Goal: Task Accomplishment & Management: Manage account settings

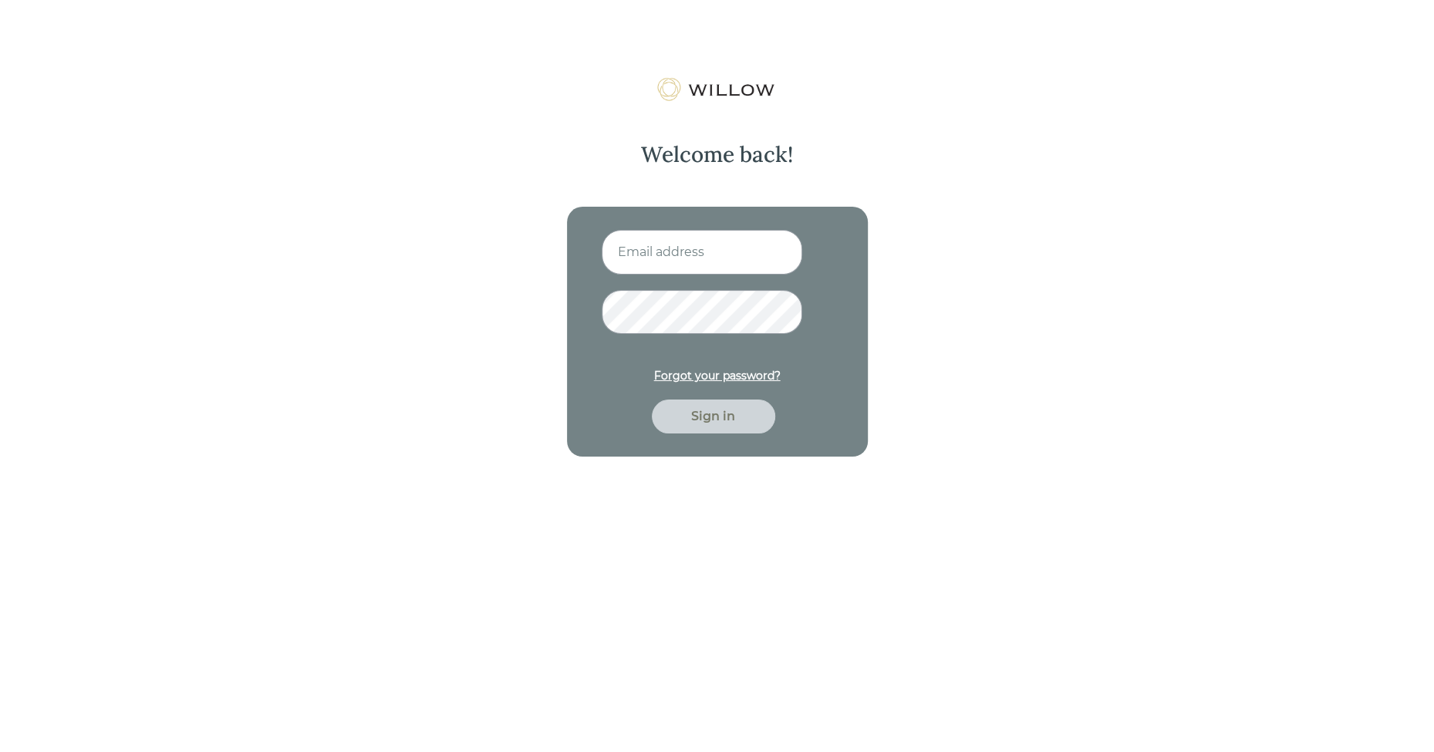
click at [695, 249] on input at bounding box center [702, 252] width 201 height 45
type input "[EMAIL_ADDRESS][PERSON_NAME][DOMAIN_NAME]"
click at [652, 400] on button "Sign in" at bounding box center [713, 417] width 123 height 34
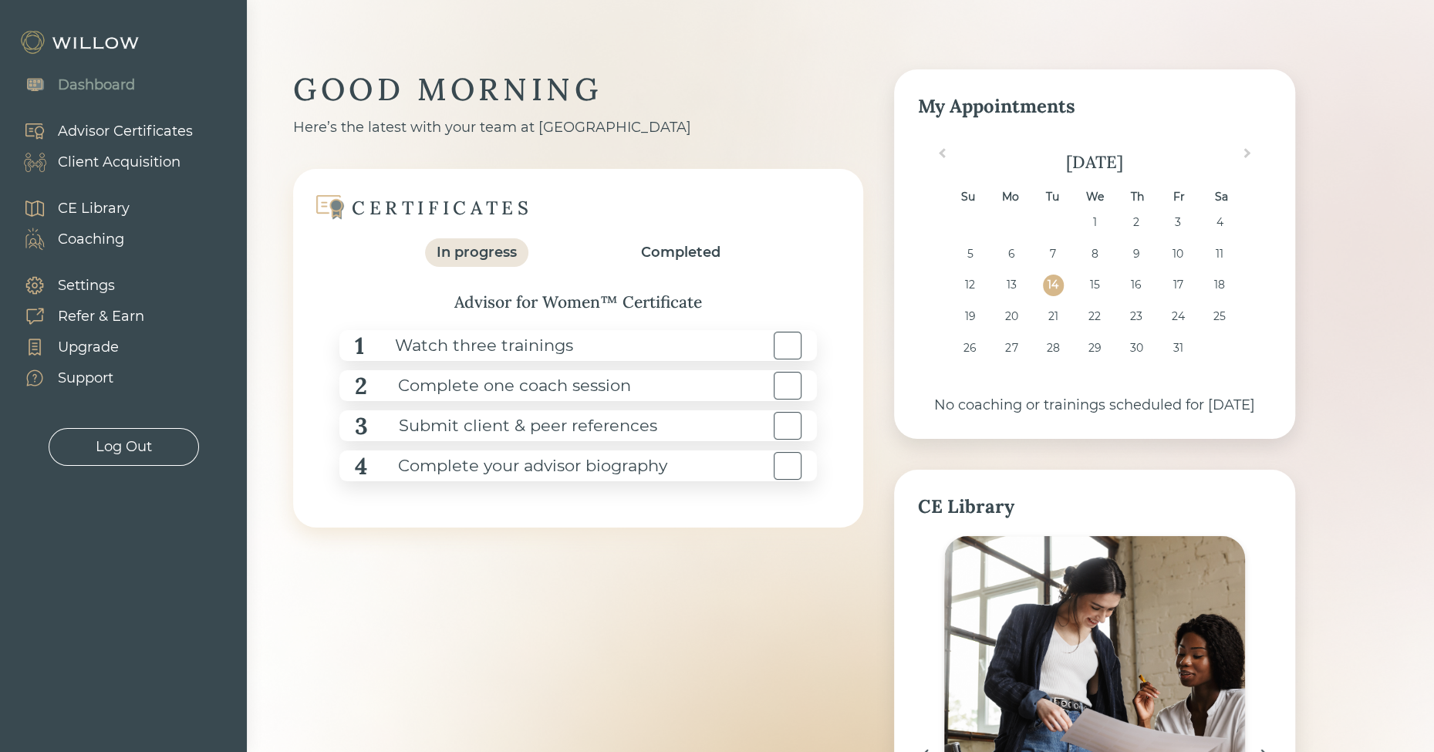
click at [73, 245] on div "Coaching" at bounding box center [91, 239] width 66 height 21
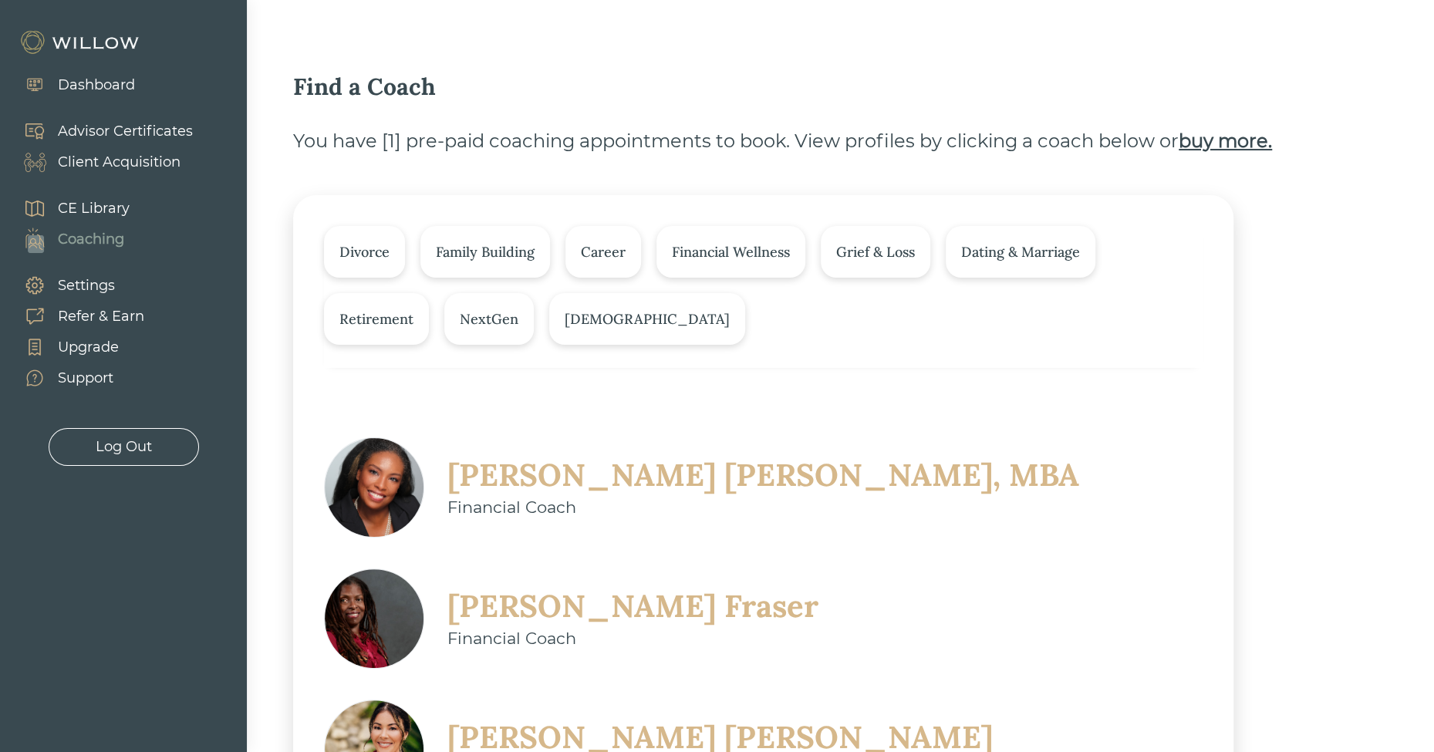
click at [87, 200] on div "CE Library" at bounding box center [94, 208] width 72 height 21
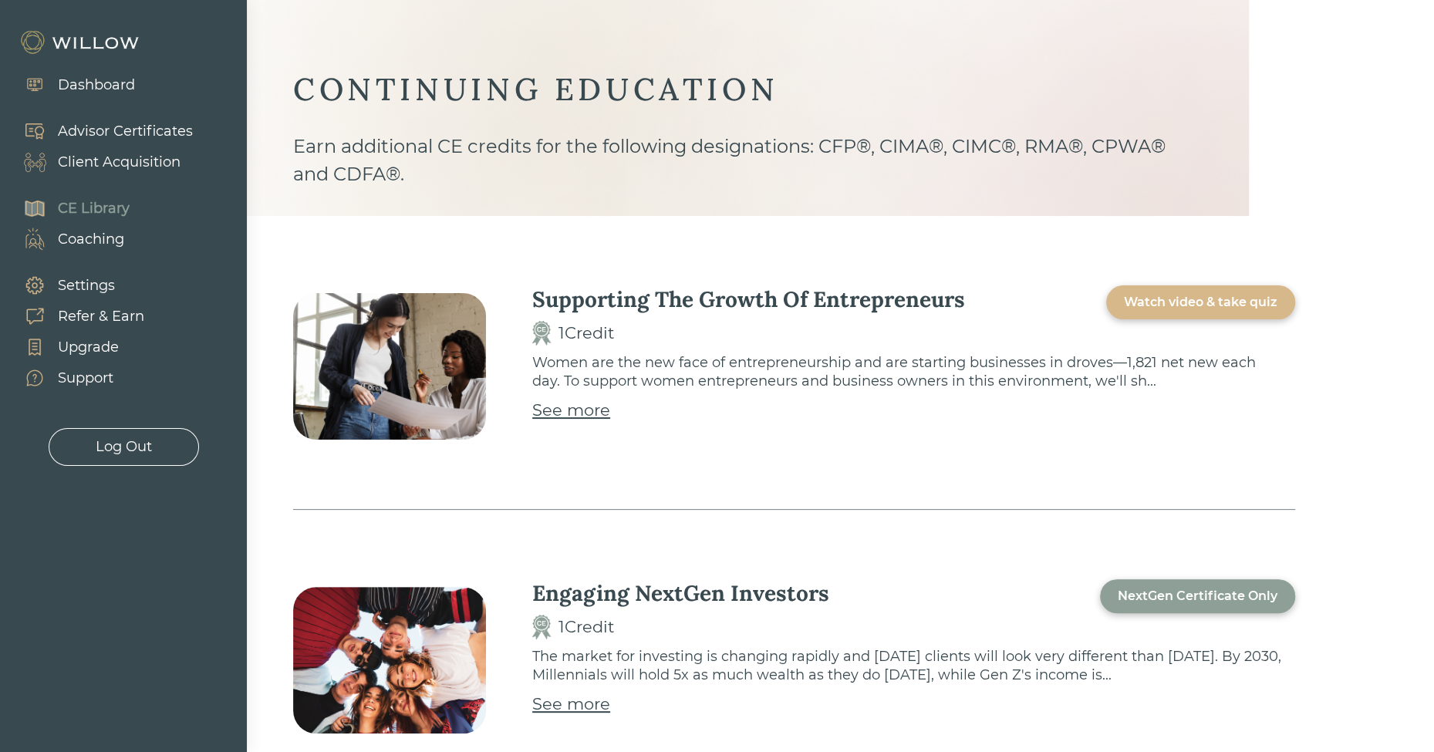
click at [96, 161] on div "Client Acquisition" at bounding box center [119, 162] width 123 height 21
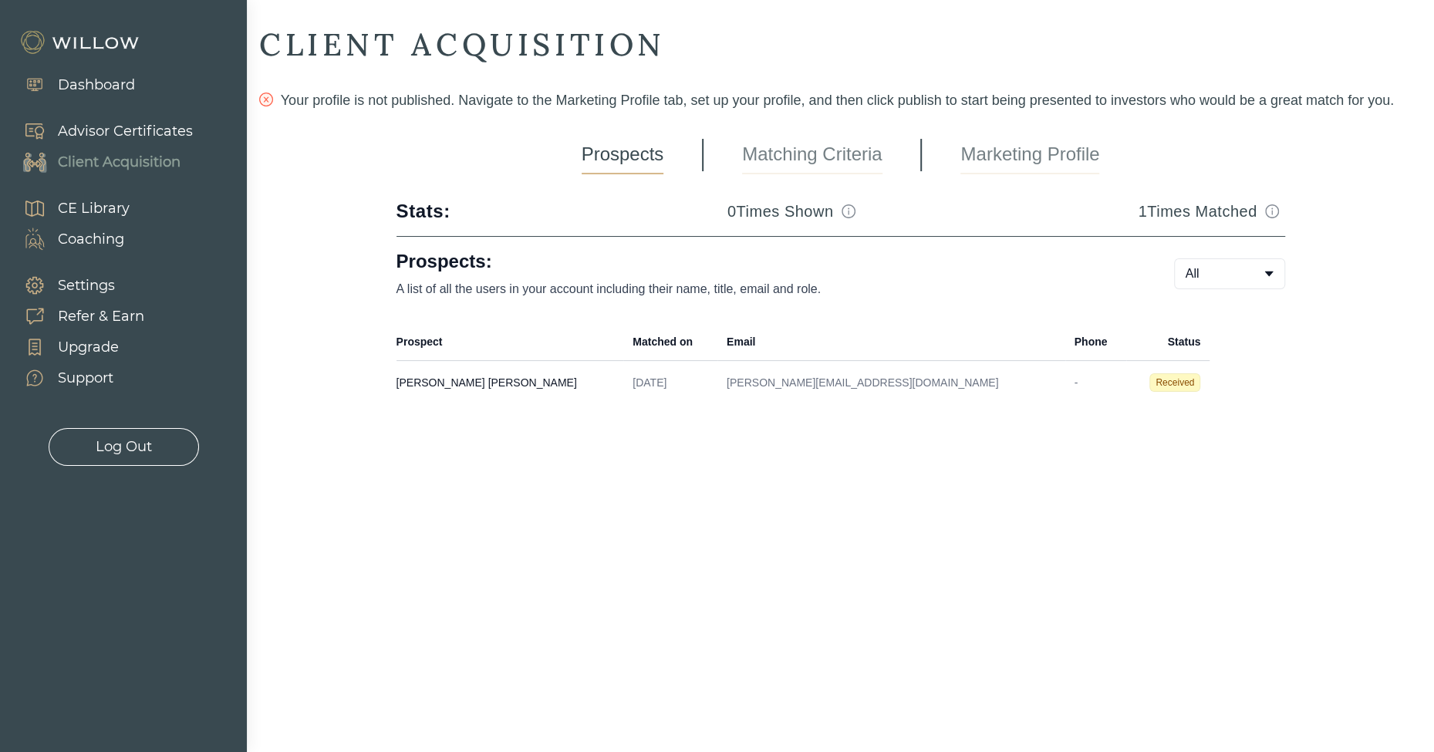
click at [1001, 134] on div "CLIENT ACQUISITION Your profile is not published. Navigate to the Marketing Pro…" at bounding box center [840, 230] width 1163 height 410
click at [1011, 160] on link "Marketing Profile" at bounding box center [1029, 155] width 139 height 39
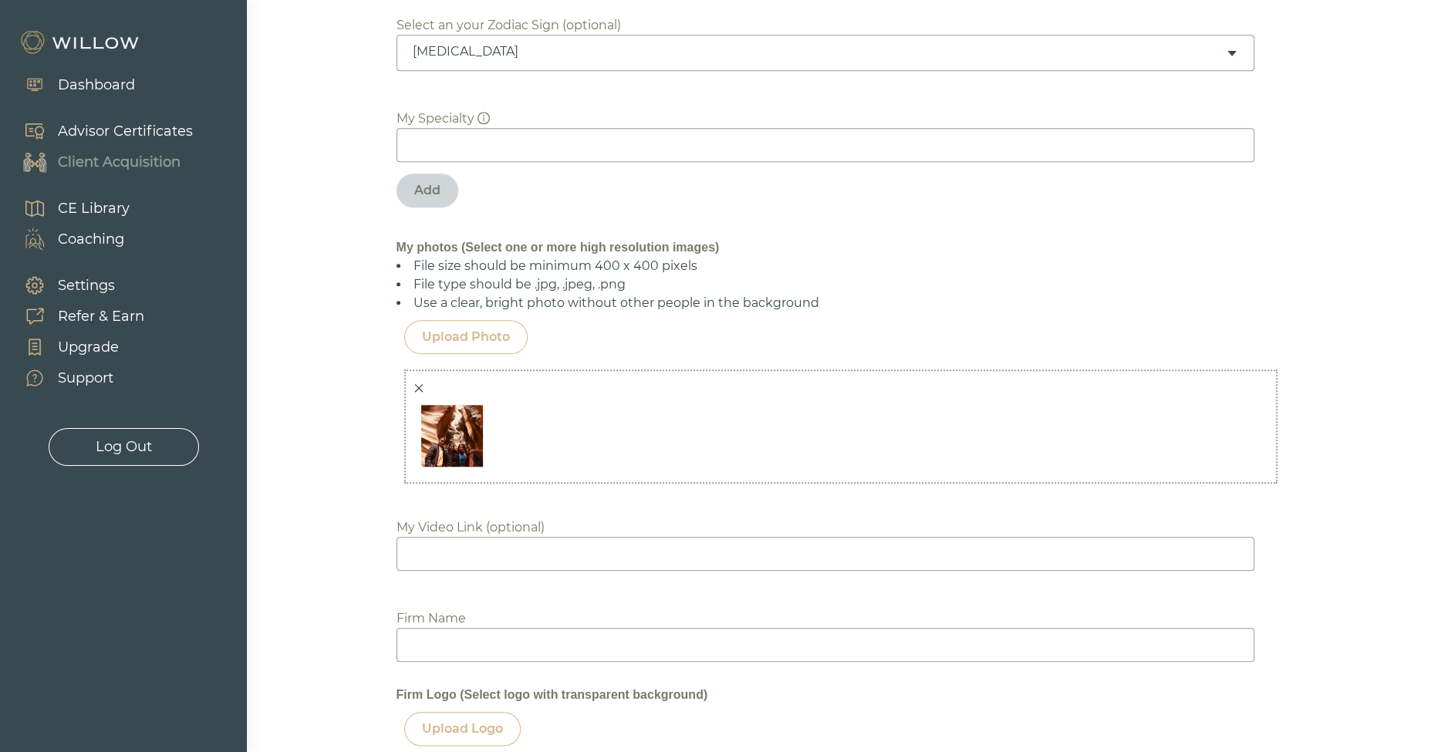
scroll to position [870, 0]
click at [464, 144] on input at bounding box center [826, 146] width 858 height 34
click at [433, 188] on div "Add" at bounding box center [427, 191] width 26 height 19
click at [319, 187] on div "Biography BIO XXXXXXXXXXXXXXXXXXXXXXXXXXXXXXXXXXXXXXXXXXXXXXXXXXXXXXXXXXXXXXXXX…" at bounding box center [840, 455] width 1163 height 2252
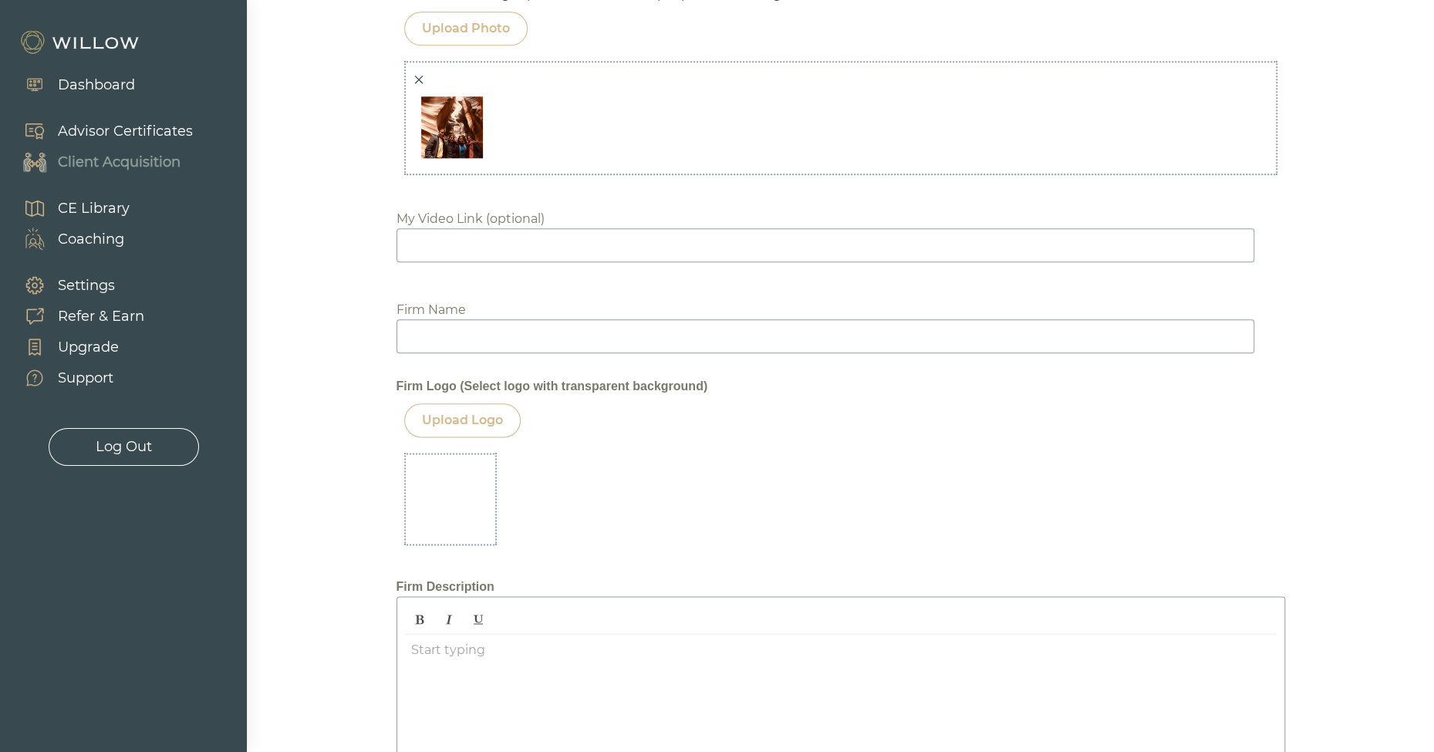
scroll to position [594, 0]
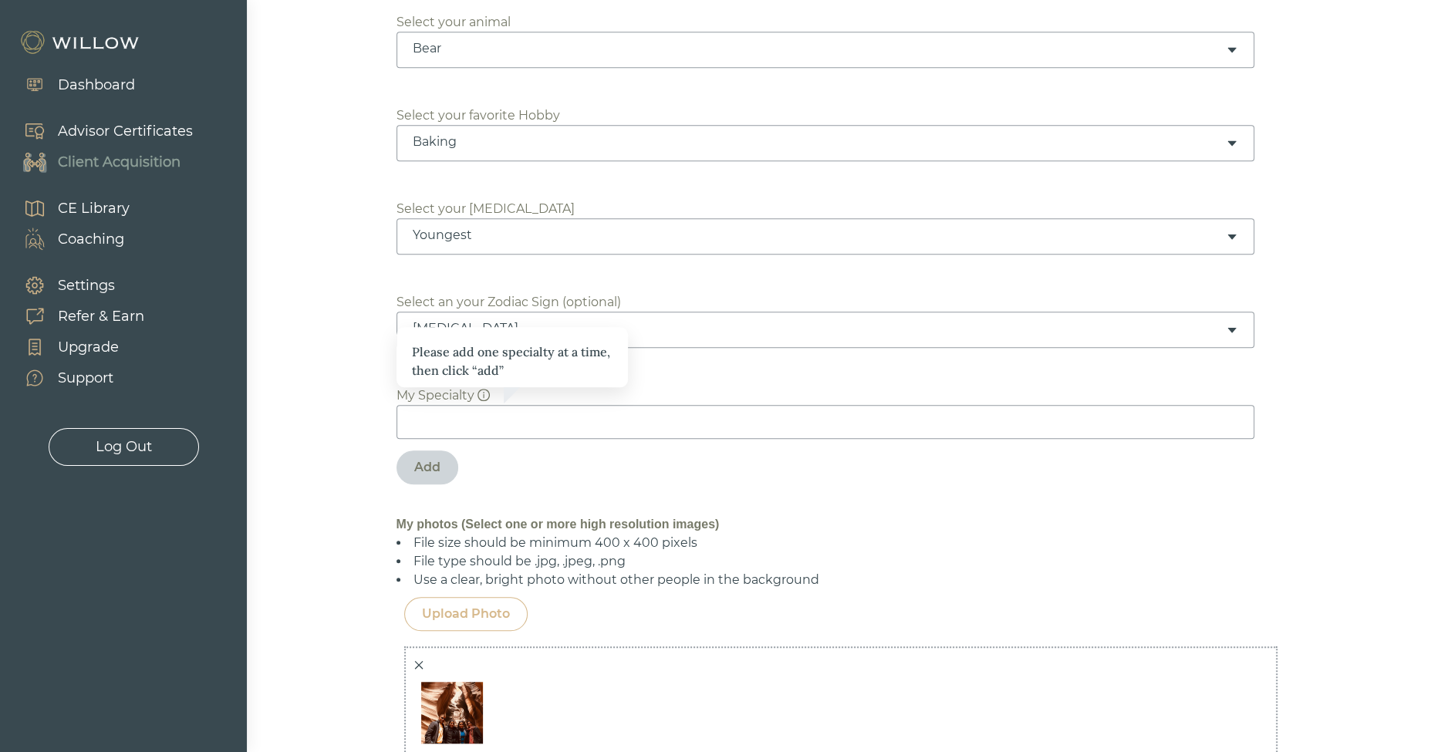
click at [305, 289] on div "Biography BIO XXXXXXXXXXXXXXXXXXXXXXXXXXXXXXXXXXXXXXXXXXXXXXXXXXXXXXXXXXXXXXXXX…" at bounding box center [840, 731] width 1163 height 2252
click at [535, 365] on div "Please add one specialty at a time, then click “add”" at bounding box center [512, 361] width 201 height 37
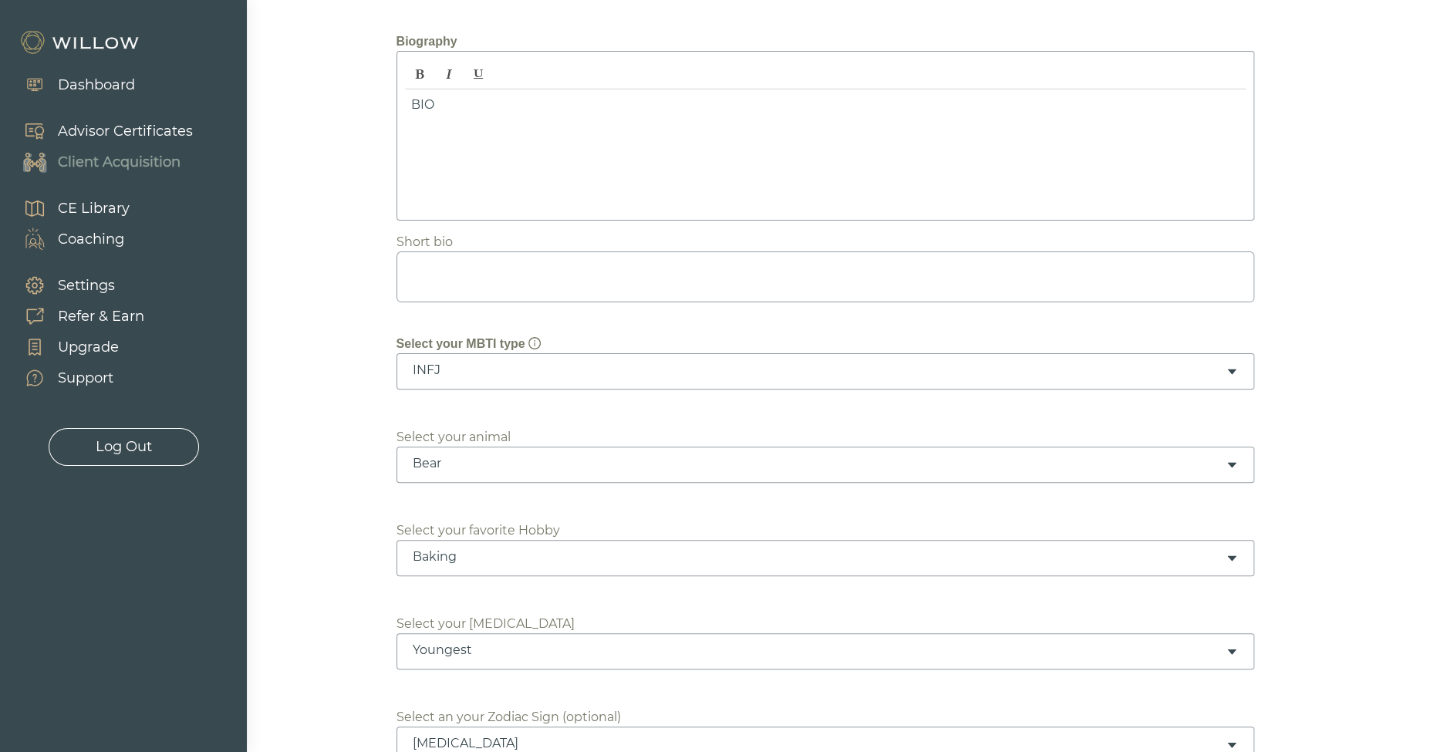
scroll to position [0, 0]
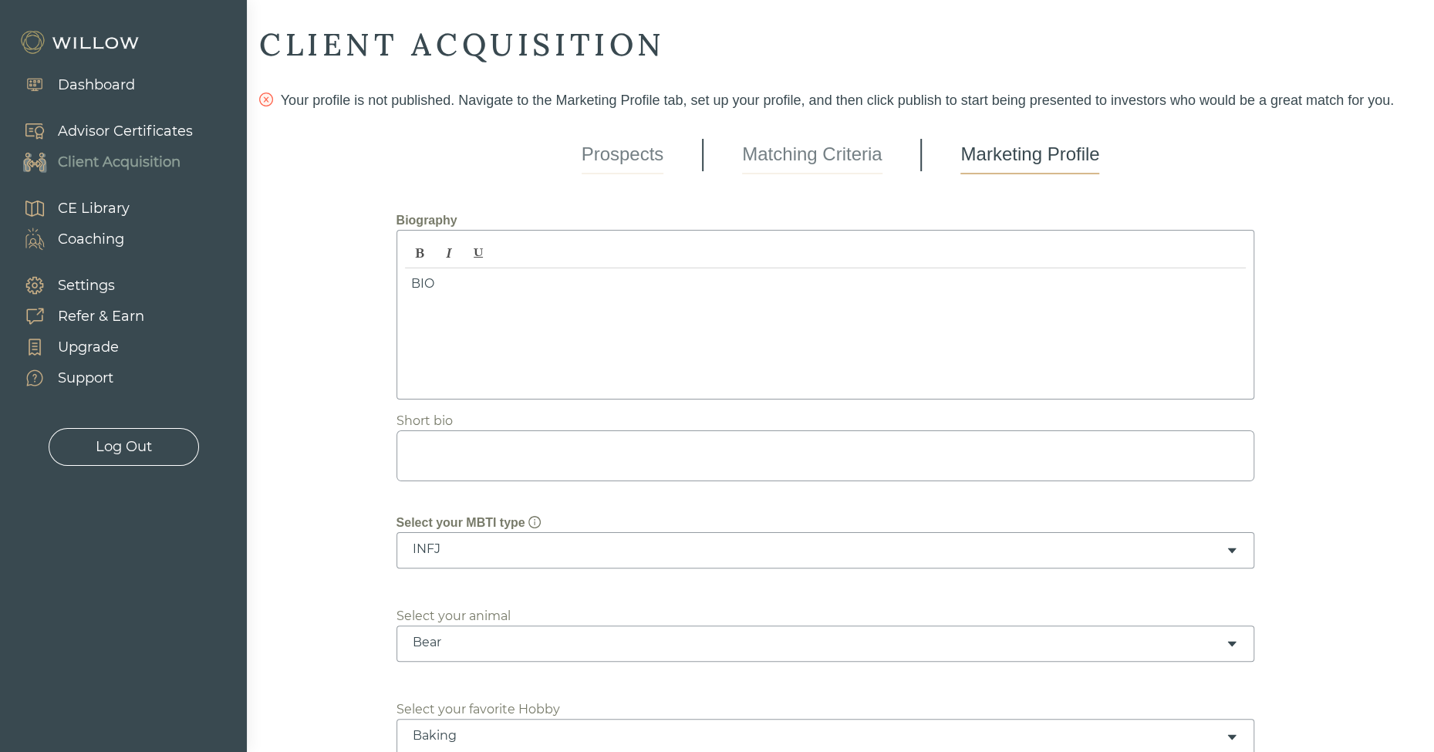
click at [808, 151] on link "Matching Criteria" at bounding box center [812, 155] width 140 height 39
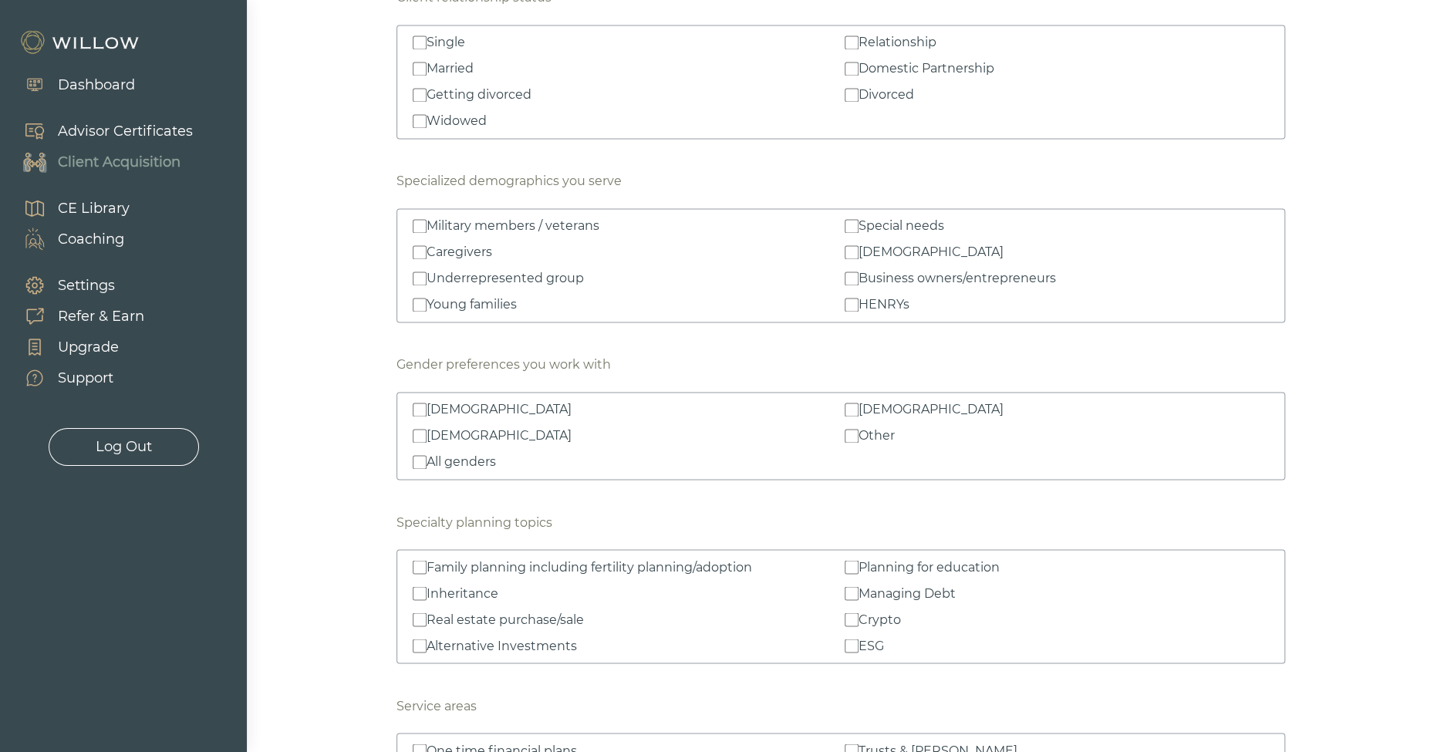
scroll to position [1670, 0]
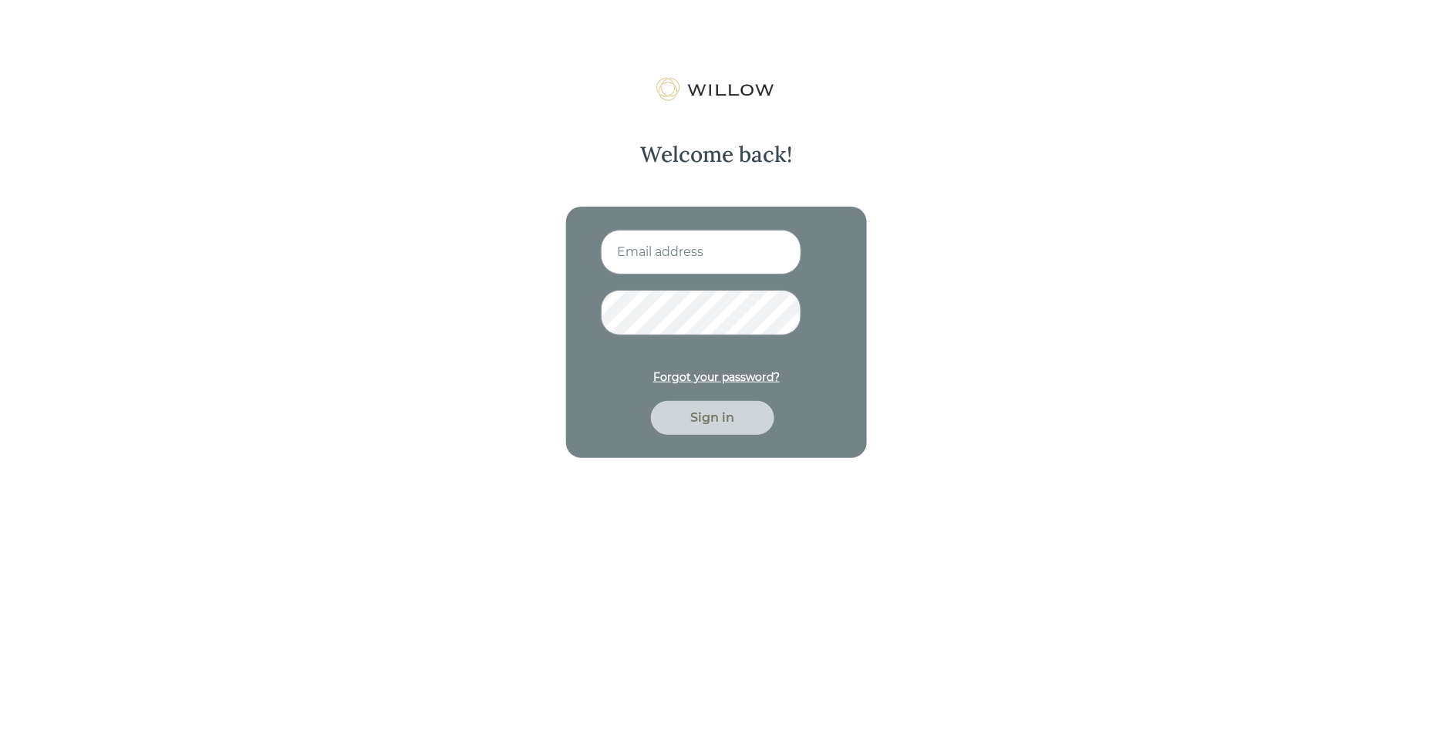
click at [653, 245] on input at bounding box center [701, 252] width 201 height 45
type input "[EMAIL_ADDRESS][PERSON_NAME][DOMAIN_NAME]"
click at [651, 401] on button "Sign in" at bounding box center [712, 418] width 123 height 34
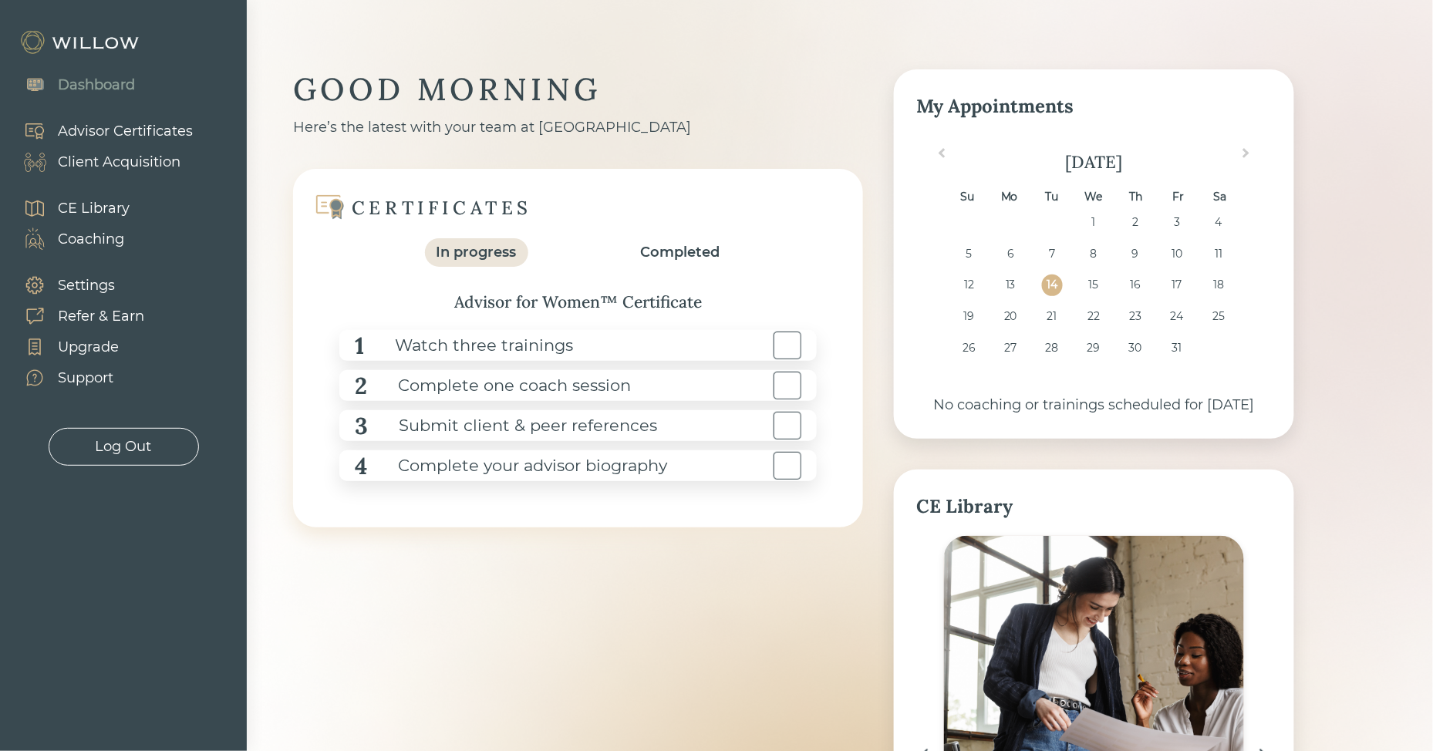
click at [90, 163] on div "Client Acquisition" at bounding box center [119, 162] width 123 height 21
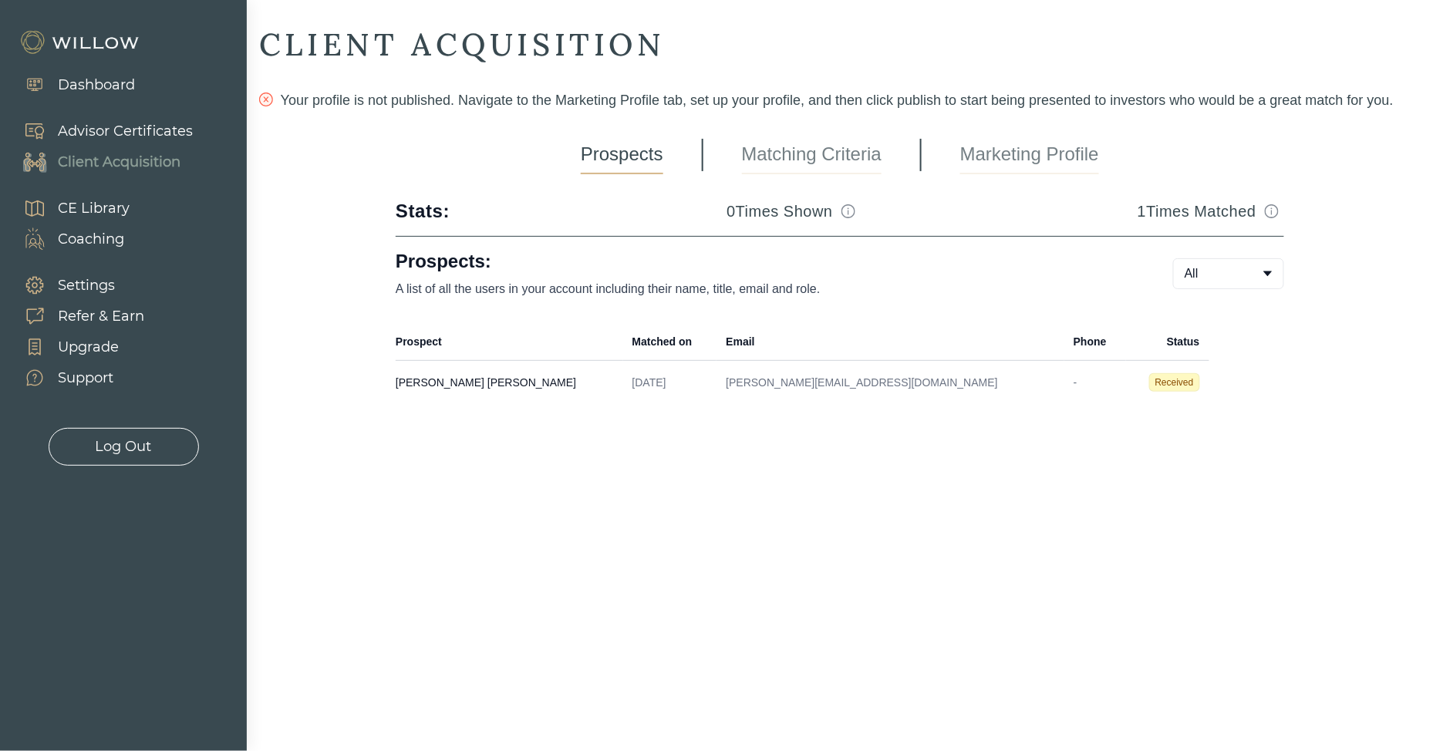
click at [998, 143] on link "Marketing Profile" at bounding box center [1029, 155] width 139 height 39
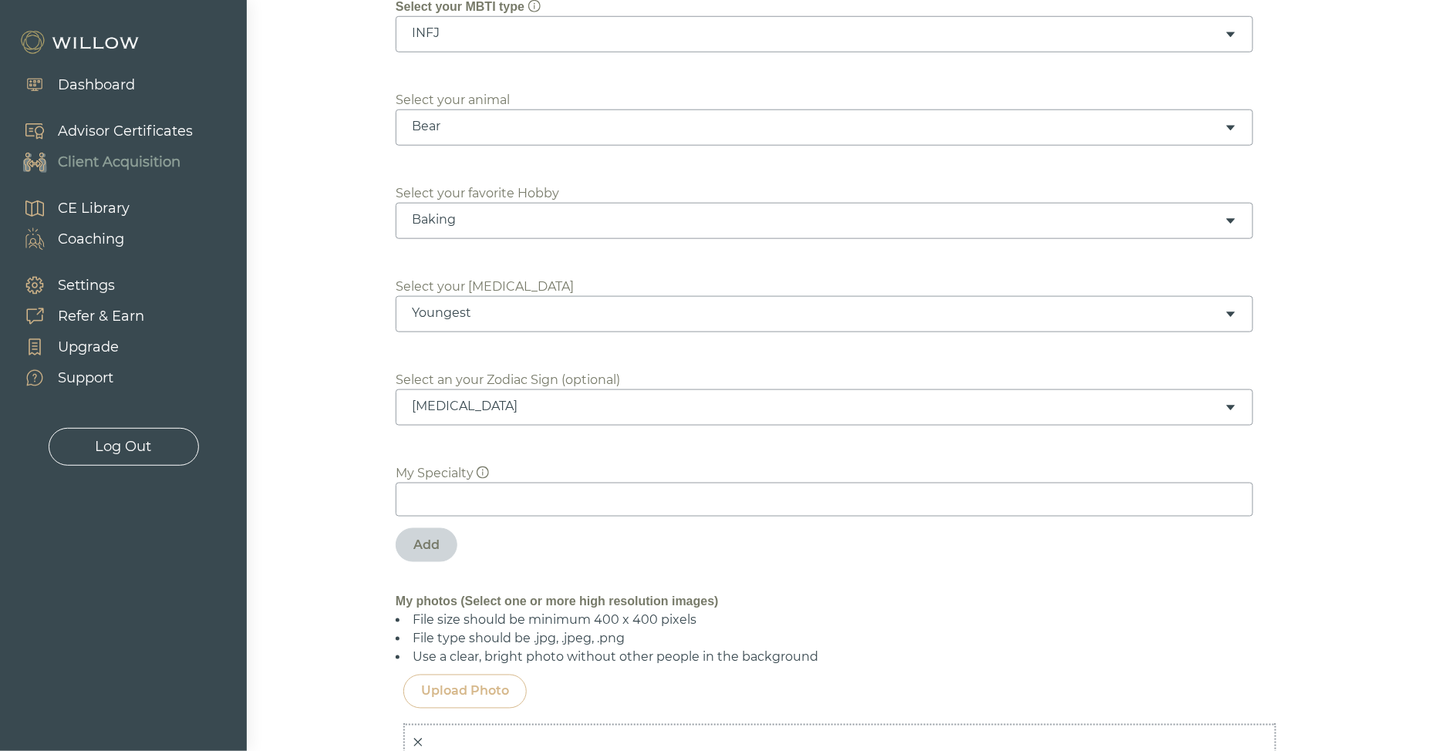
scroll to position [528, 0]
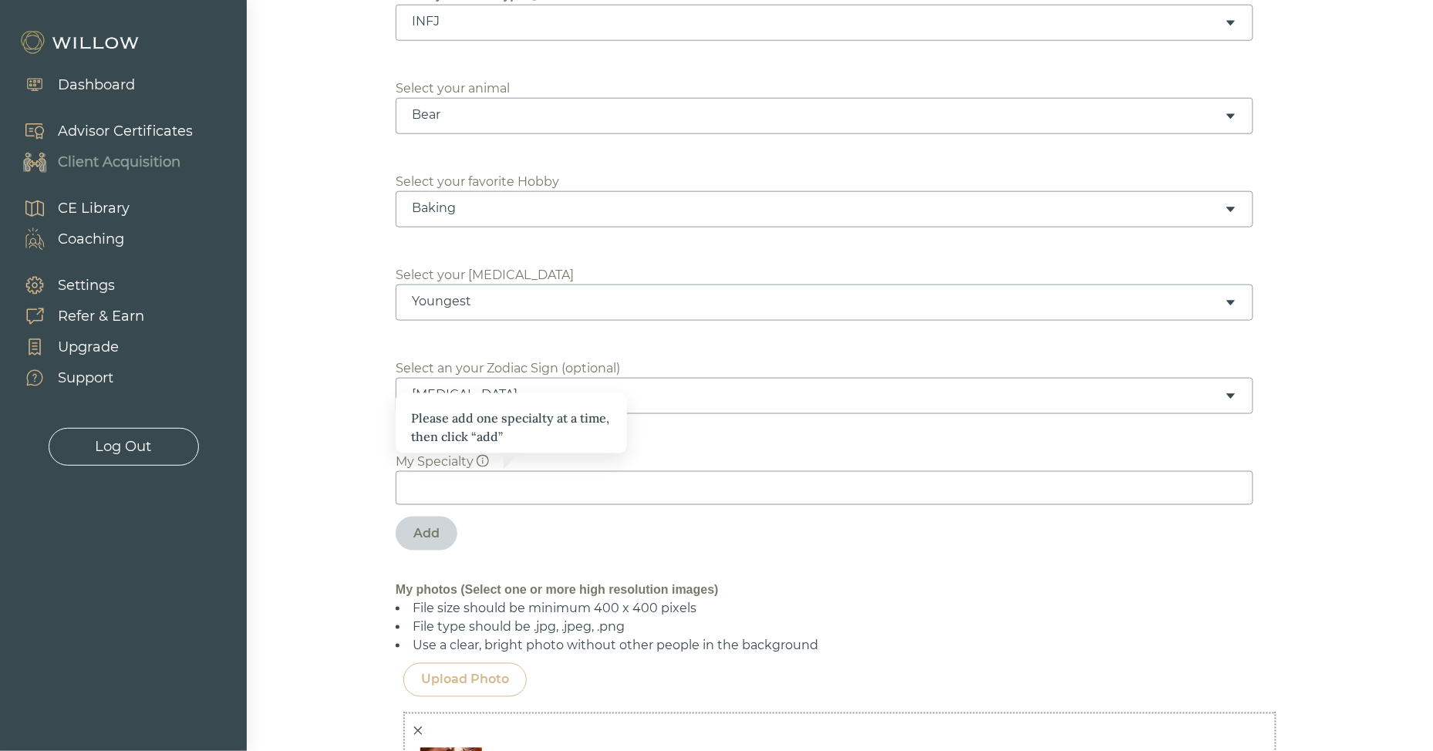
click at [480, 478] on input at bounding box center [825, 488] width 858 height 34
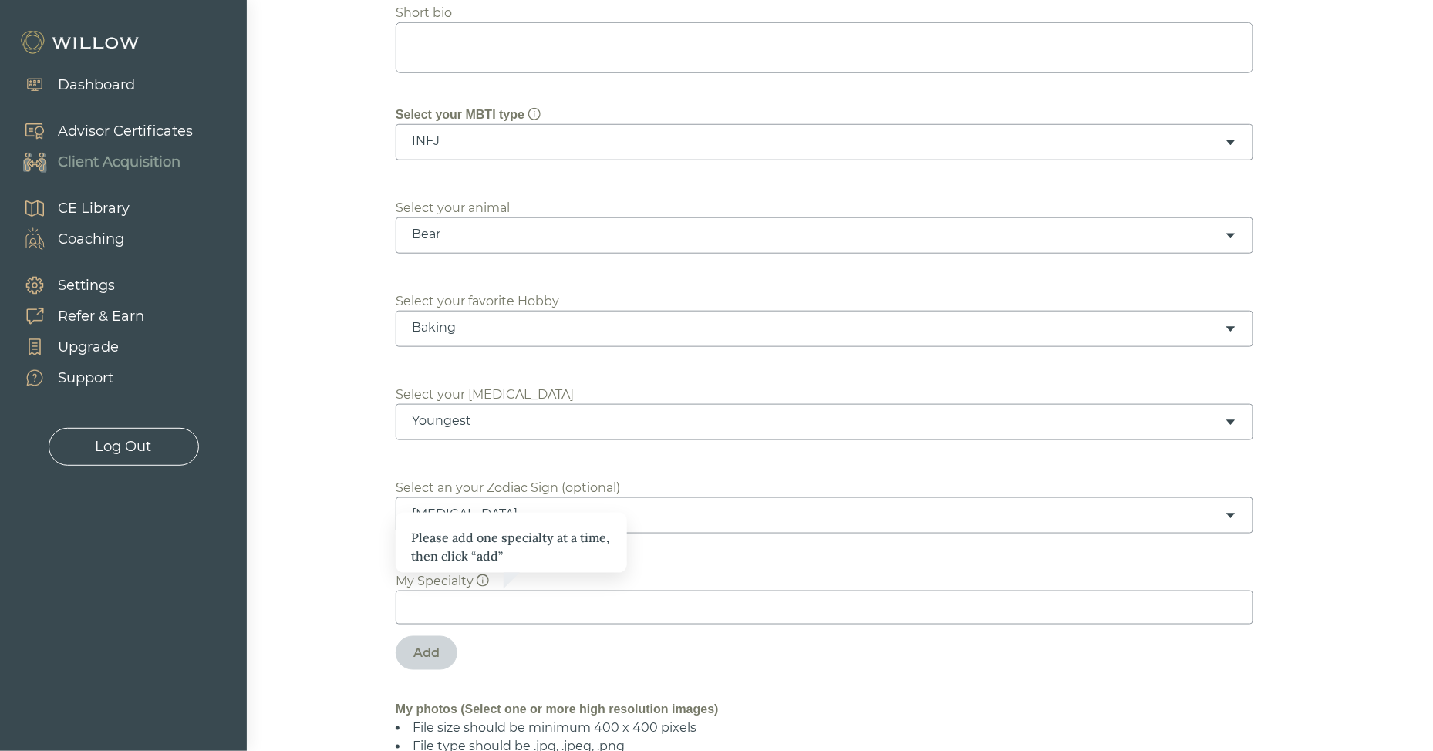
scroll to position [411, 0]
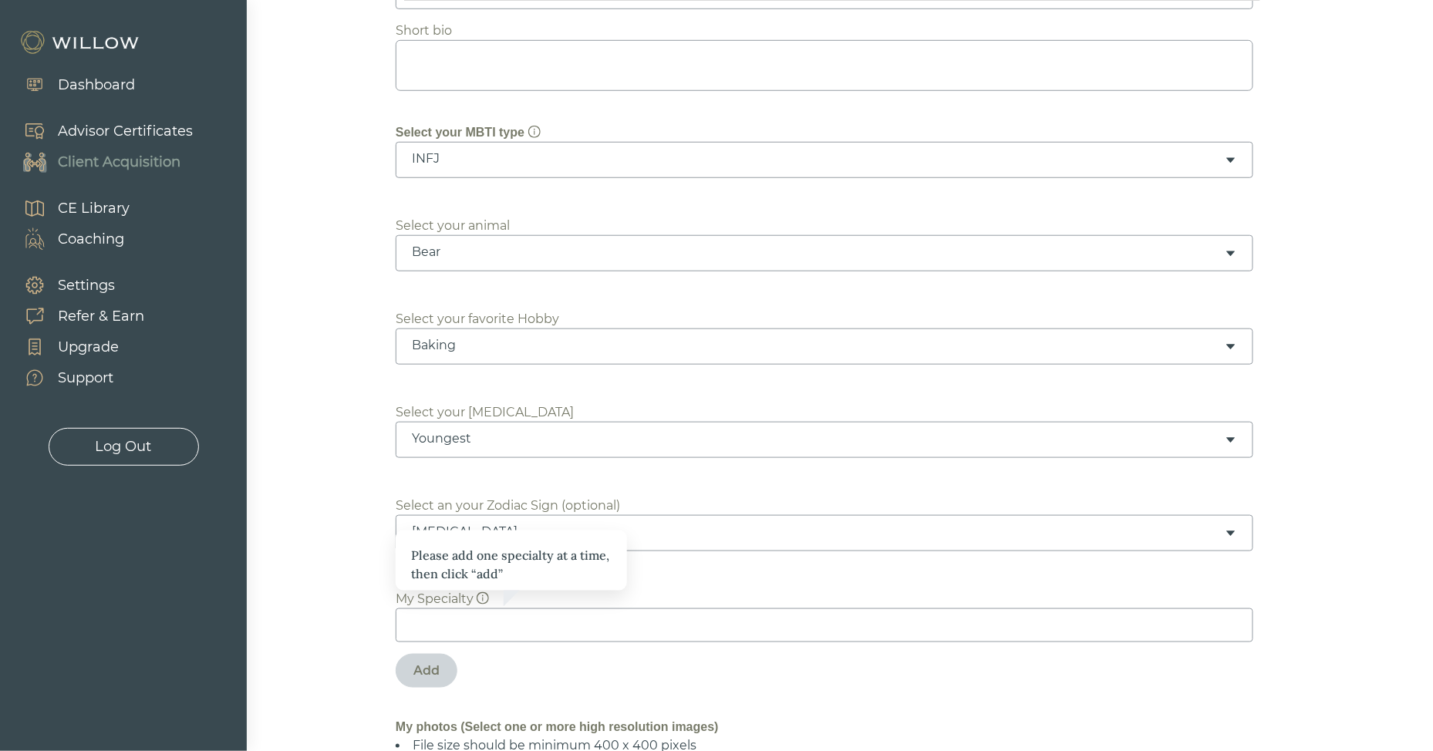
scroll to position [384, 0]
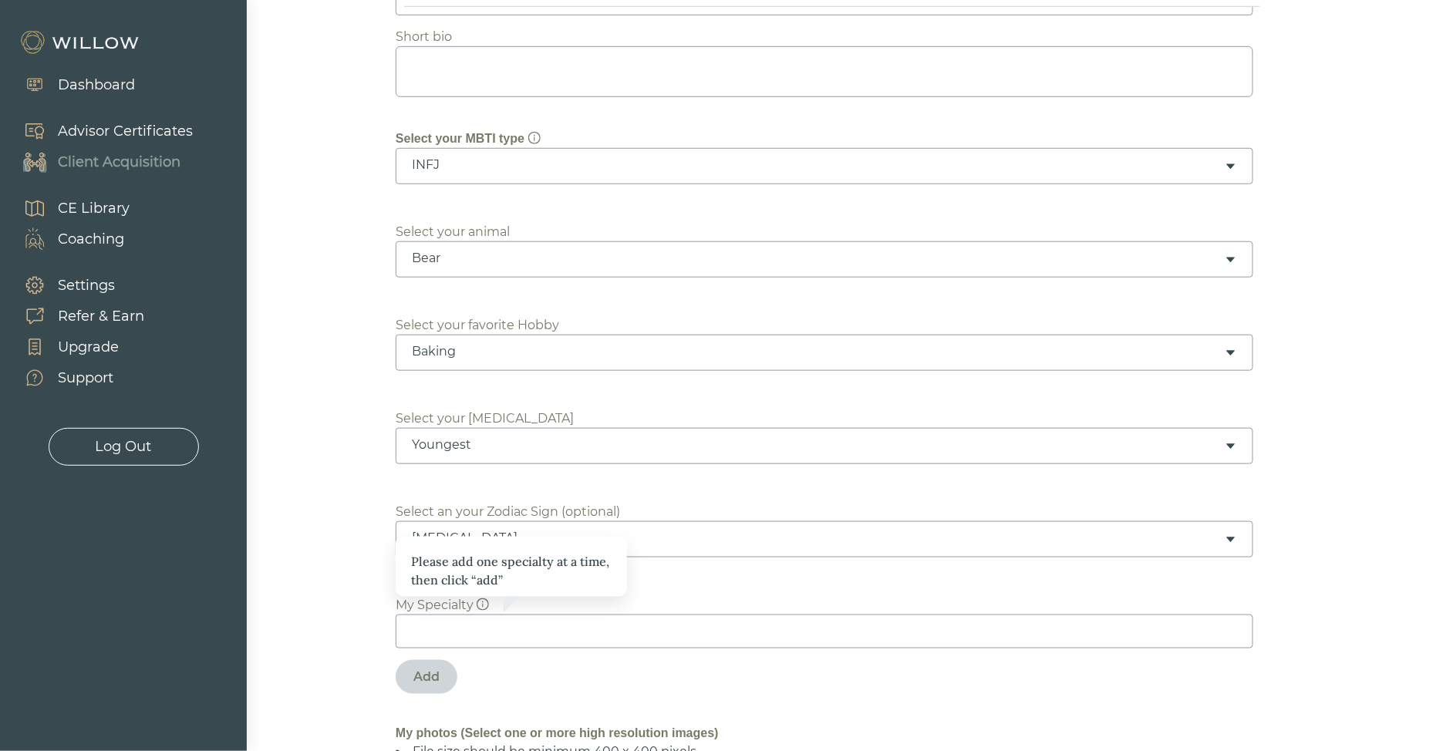
click at [464, 623] on input at bounding box center [825, 632] width 858 height 34
click at [701, 577] on div "Please add one specialty at a time, then click “add” My Specialty Add" at bounding box center [840, 640] width 889 height 143
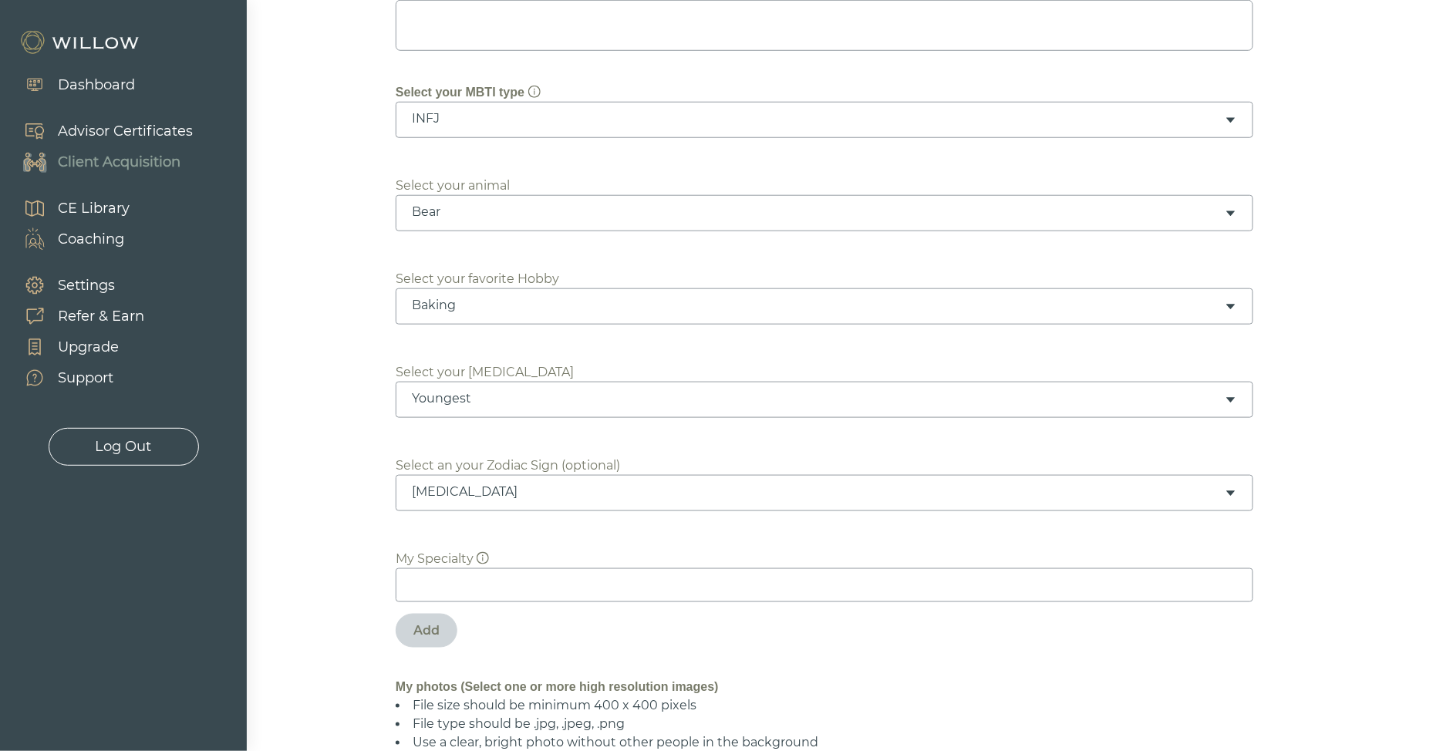
scroll to position [433, 0]
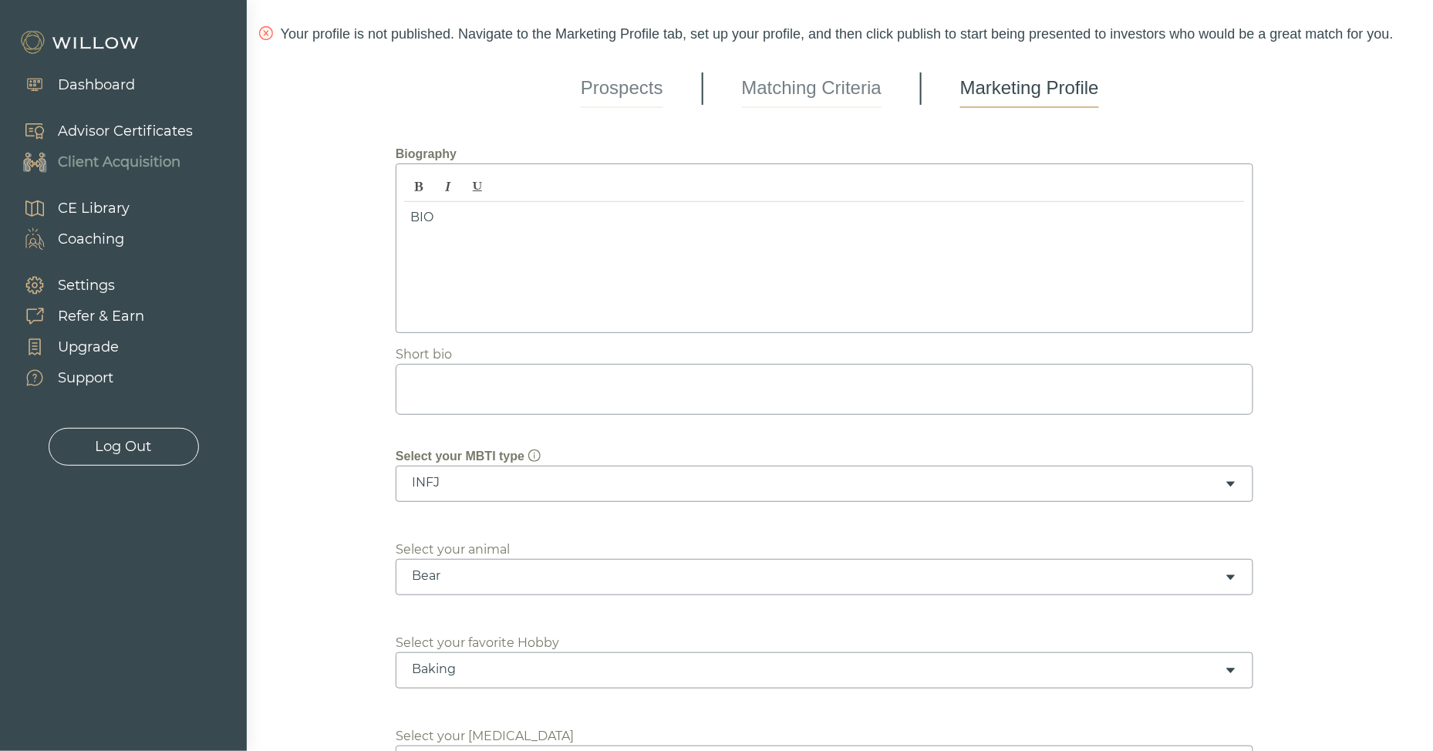
scroll to position [62, 0]
click at [823, 98] on link "Matching Criteria" at bounding box center [812, 92] width 140 height 39
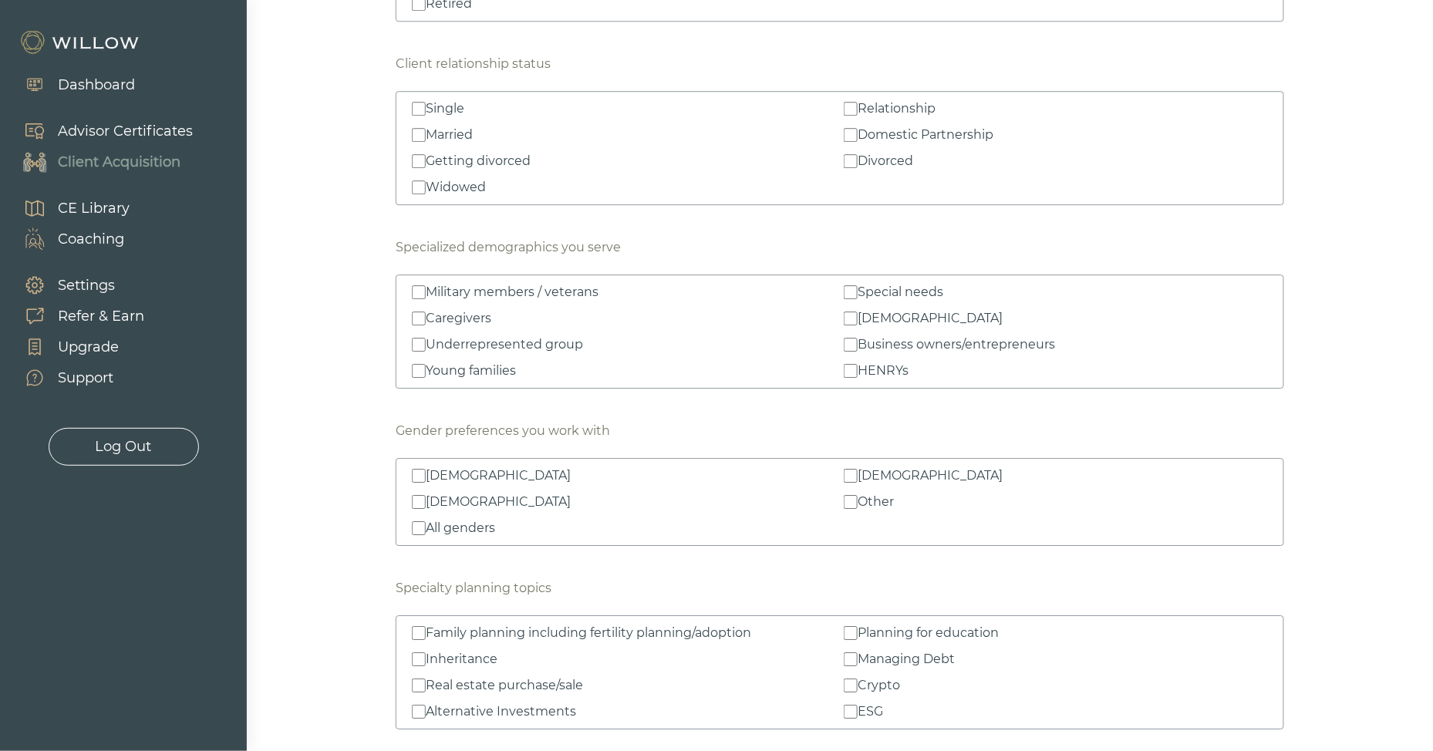
scroll to position [1612, 0]
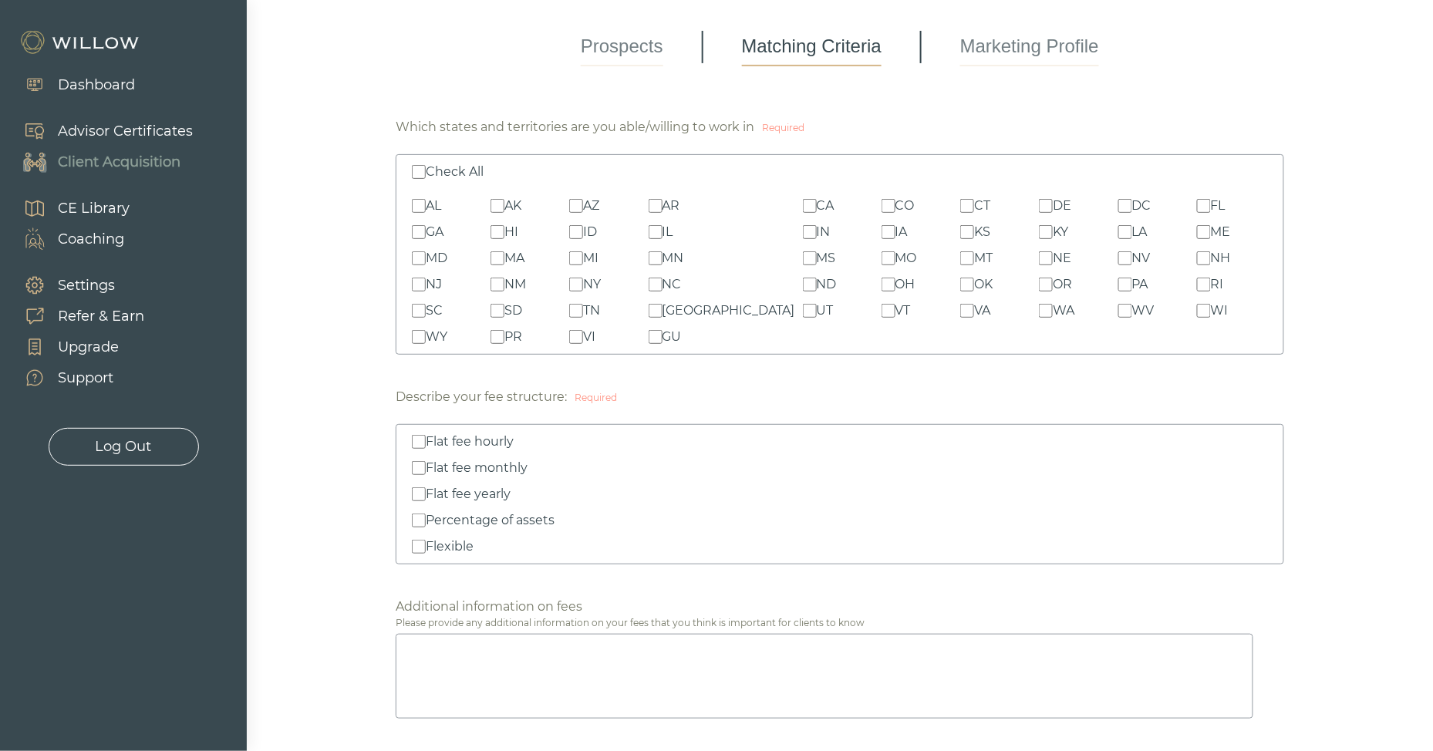
scroll to position [0, 0]
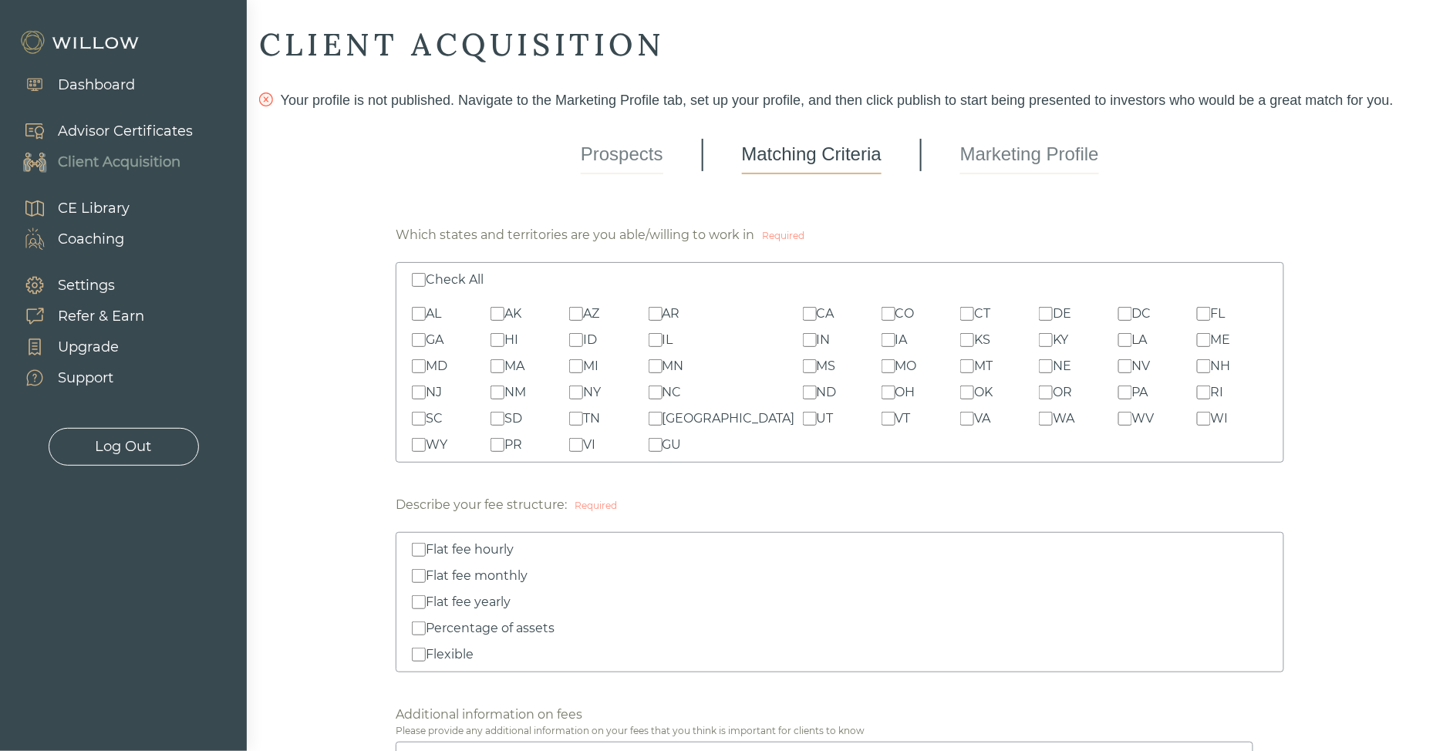
click at [1004, 159] on link "Marketing Profile" at bounding box center [1029, 155] width 139 height 39
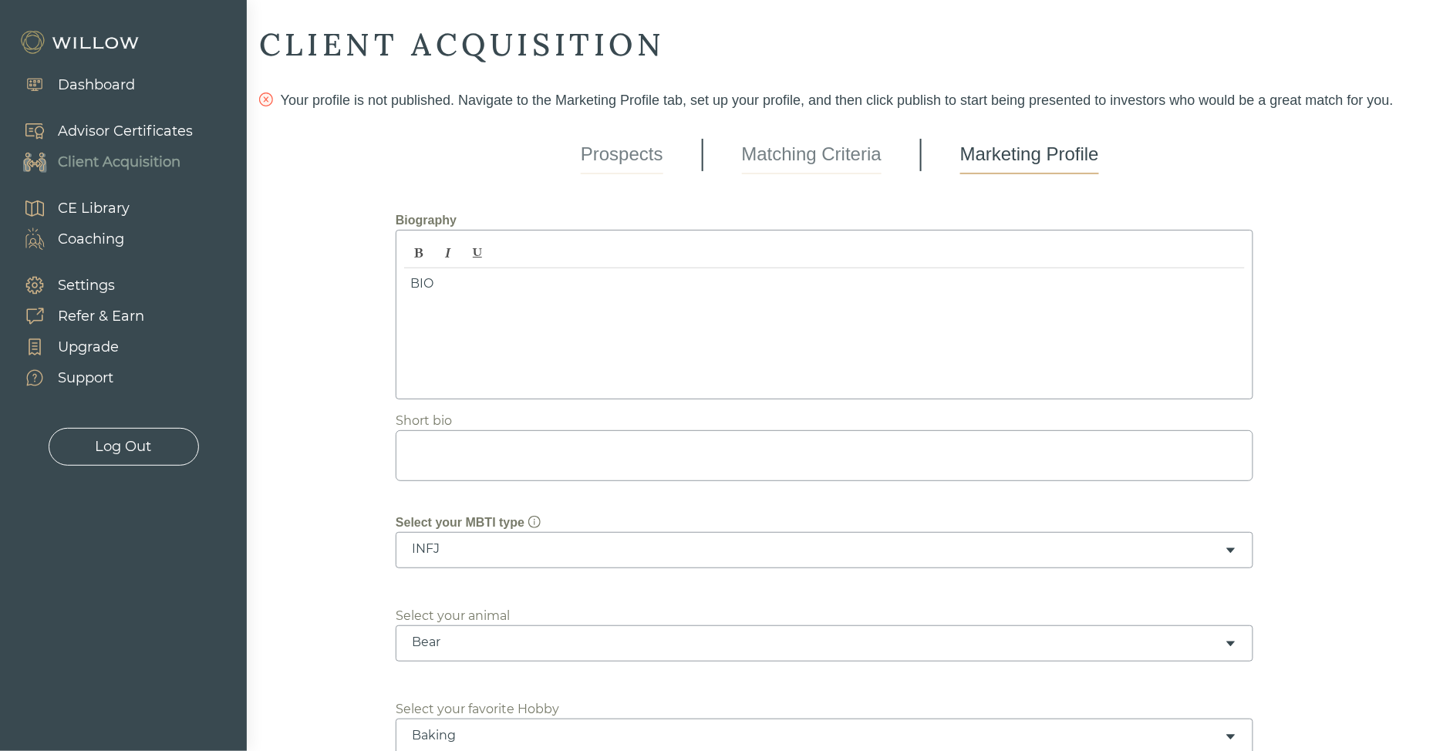
click at [793, 156] on link "Matching Criteria" at bounding box center [812, 155] width 140 height 39
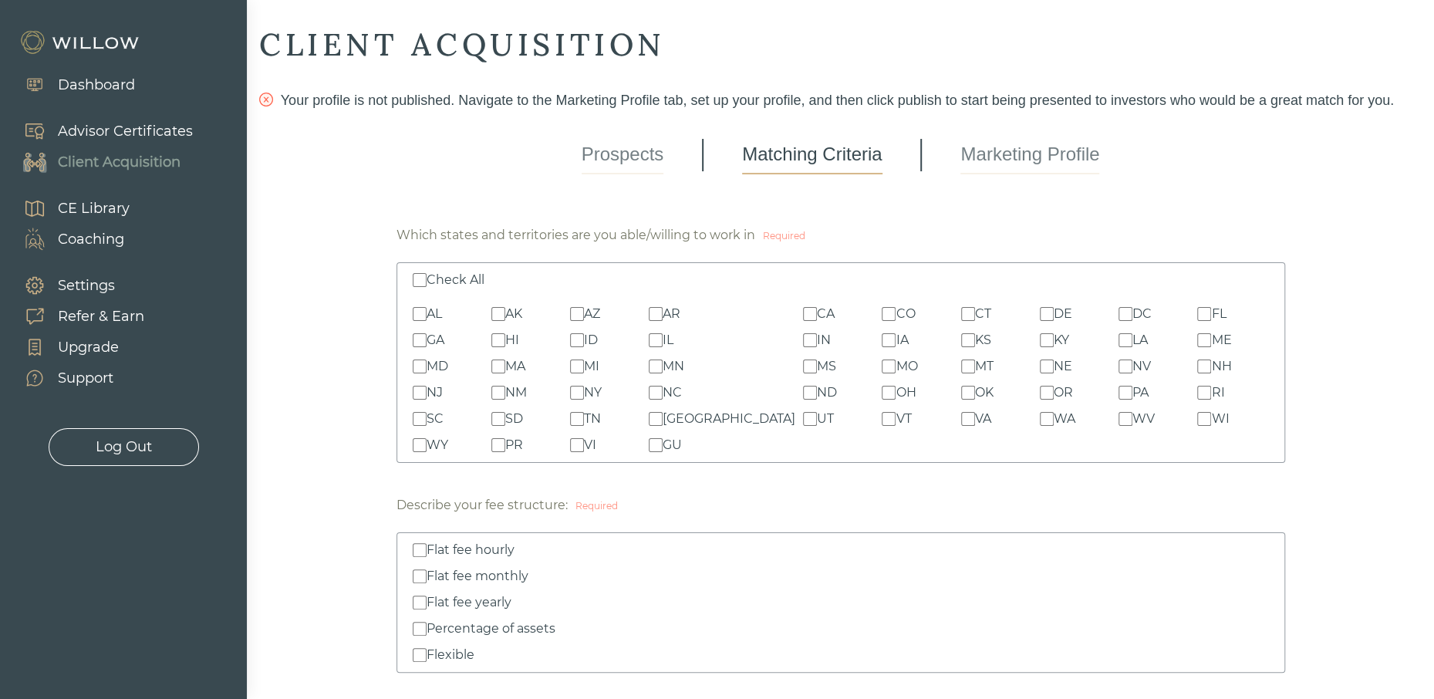
click at [1028, 170] on link "Marketing Profile" at bounding box center [1029, 155] width 139 height 39
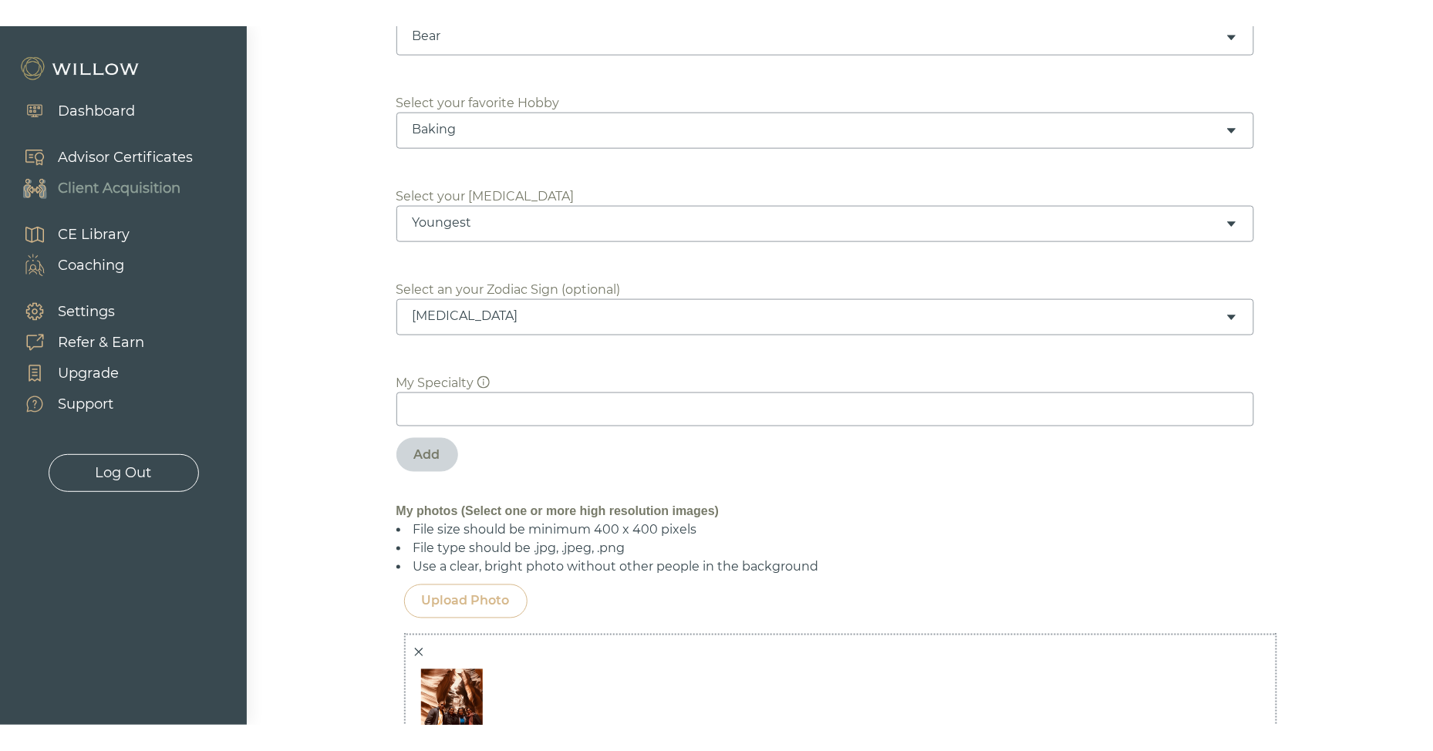
scroll to position [633, 0]
